Goal: Find contact information: Find contact information

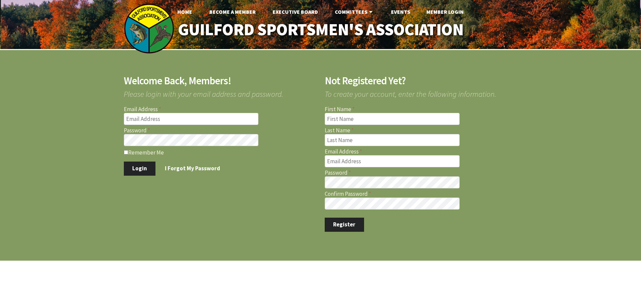
click at [254, 119] on keeper-lock "Open Keeper Popup" at bounding box center [252, 119] width 8 height 8
click at [255, 119] on keeper-lock "Open Keeper Popup" at bounding box center [252, 119] width 8 height 8
click at [253, 119] on keeper-lock "Open Keeper Popup" at bounding box center [252, 119] width 8 height 8
type input "Dave.Delfino82@gmail.com"
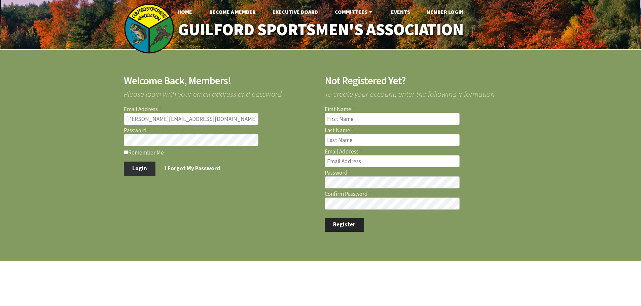
click at [140, 168] on button "Login" at bounding box center [140, 169] width 32 height 14
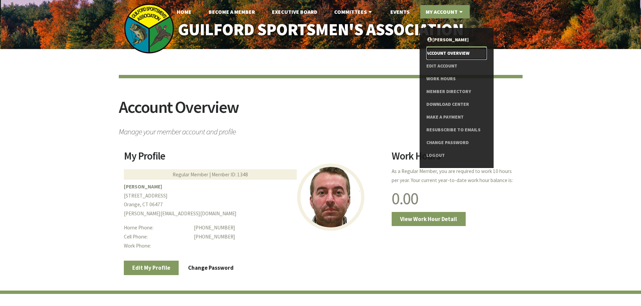
click at [450, 52] on link "Account Overview" at bounding box center [456, 53] width 60 height 13
click at [450, 117] on link "Make a Payment" at bounding box center [456, 117] width 60 height 13
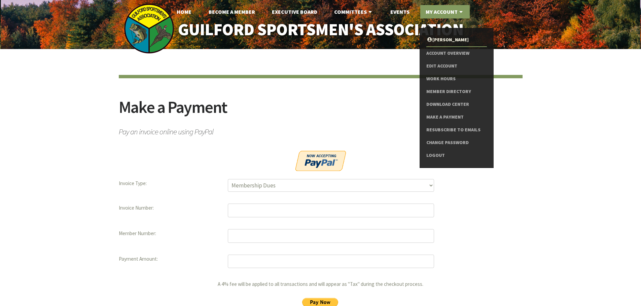
click at [577, 193] on div "Make a Payment Pay an invoice online using PayPal Invoice Type Membership Dues …" at bounding box center [320, 198] width 641 height 299
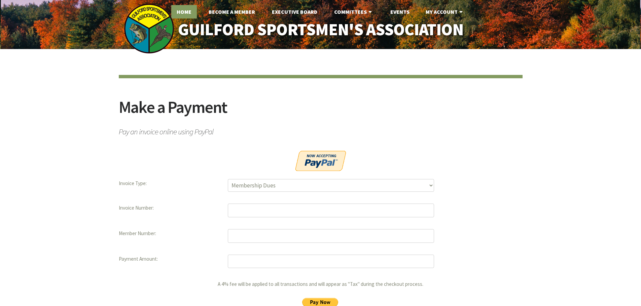
click at [186, 10] on link "Home" at bounding box center [184, 11] width 26 height 13
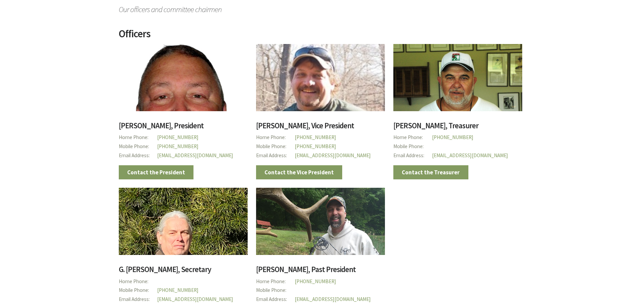
scroll to position [135, 0]
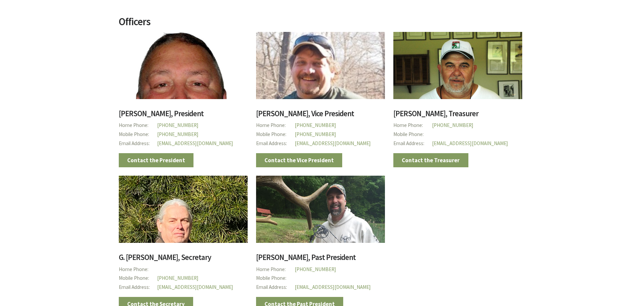
drag, startPoint x: 558, startPoint y: 156, endPoint x: 521, endPoint y: 140, distance: 40.2
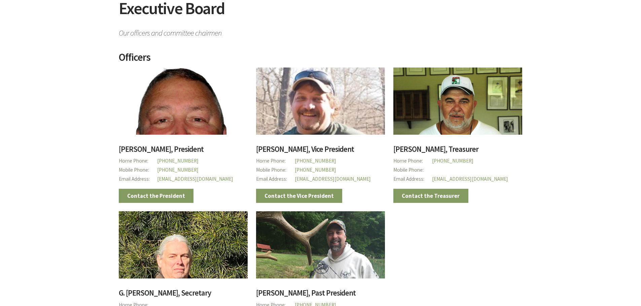
scroll to position [0, 0]
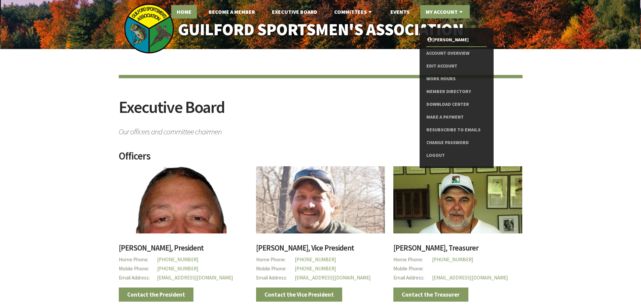
click at [189, 11] on link "Home" at bounding box center [184, 11] width 26 height 13
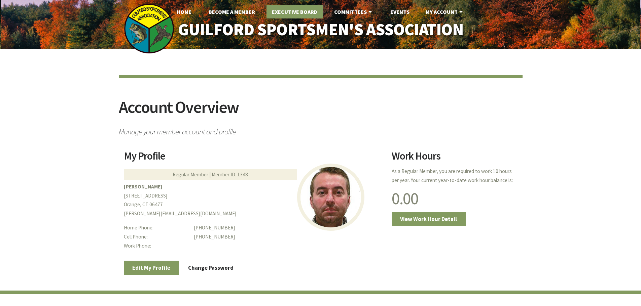
click at [296, 11] on link "Executive Board" at bounding box center [294, 11] width 56 height 13
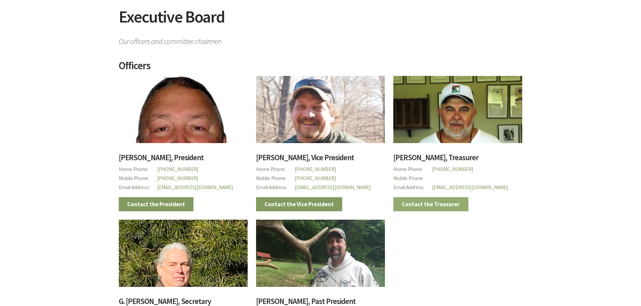
scroll to position [101, 0]
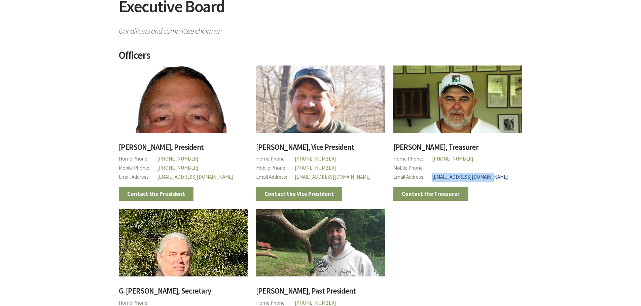
drag, startPoint x: 496, startPoint y: 177, endPoint x: 433, endPoint y: 179, distance: 63.2
click at [433, 179] on p "Email Address [EMAIL_ADDRESS][DOMAIN_NAME]" at bounding box center [457, 177] width 129 height 9
copy link "[EMAIL_ADDRESS][DOMAIN_NAME]"
